Goal: Task Accomplishment & Management: Use online tool/utility

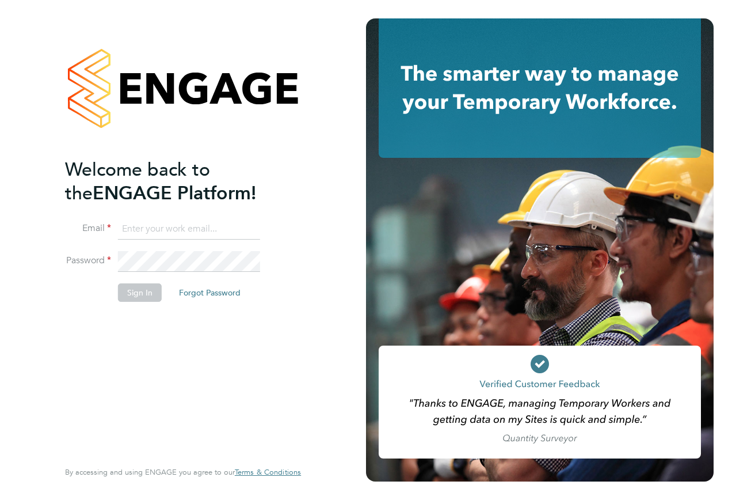
type input "jorden.collins@lovell.co.uk"
click at [128, 295] on button "Sign In" at bounding box center [140, 292] width 44 height 18
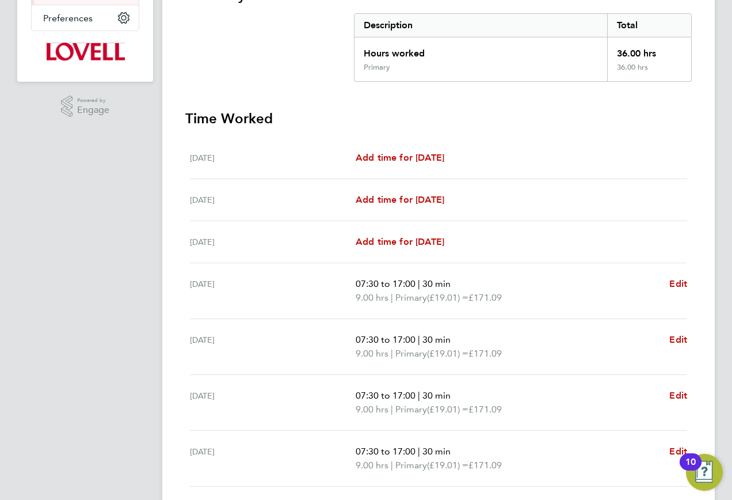
scroll to position [318, 0]
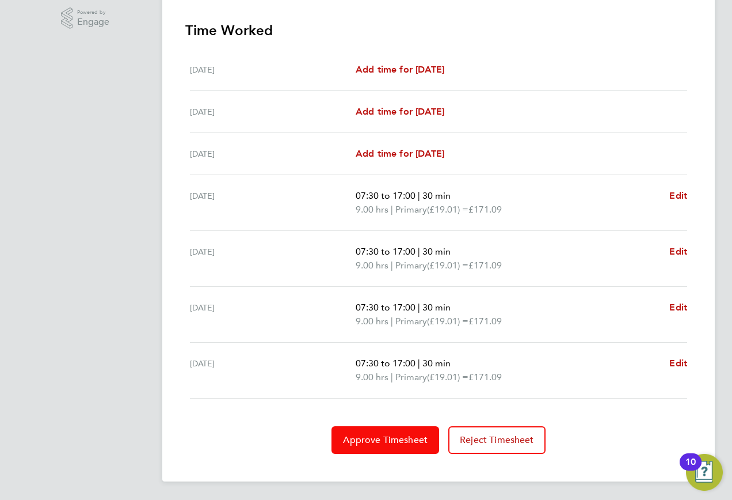
click at [370, 446] on button "Approve Timesheet" at bounding box center [386, 440] width 108 height 28
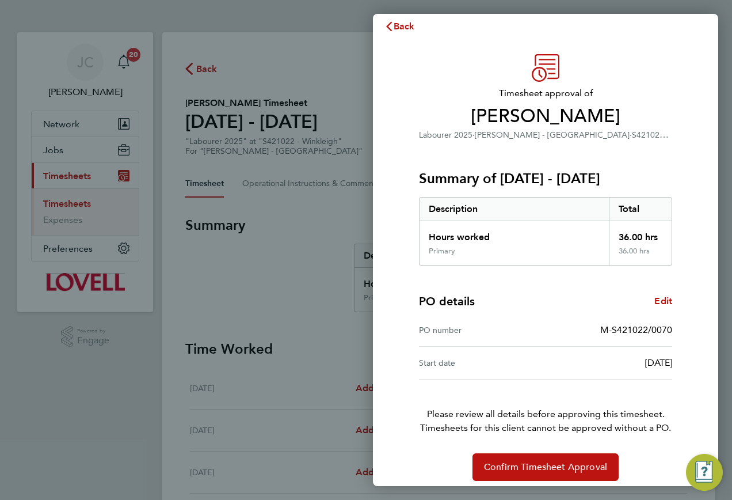
scroll to position [19, 0]
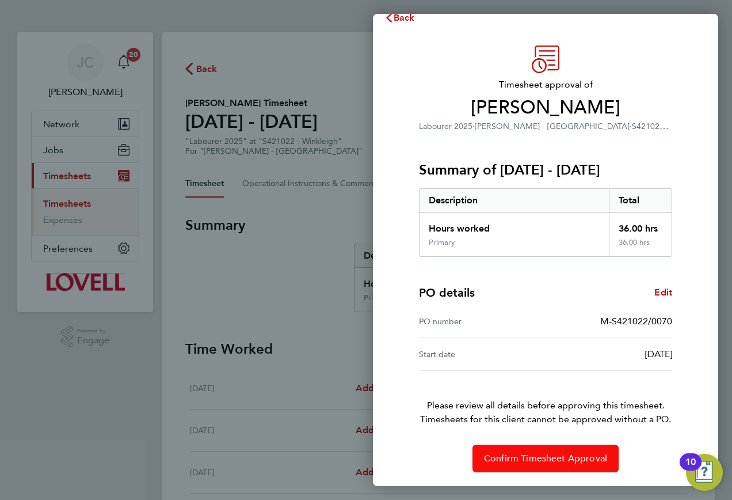
click at [537, 458] on span "Confirm Timesheet Approval" at bounding box center [545, 458] width 123 height 12
